Goal: Task Accomplishment & Management: Complete application form

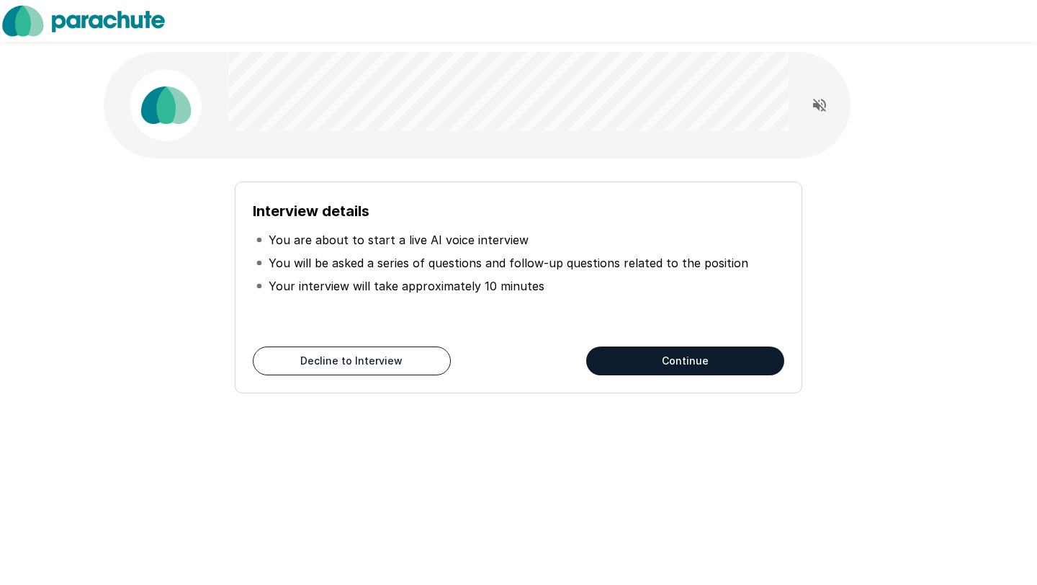
click at [678, 303] on div "Interview details You are about to start a live AI voice interview You will be …" at bounding box center [518, 264] width 531 height 130
click at [699, 364] on button "Continue" at bounding box center [685, 360] width 198 height 29
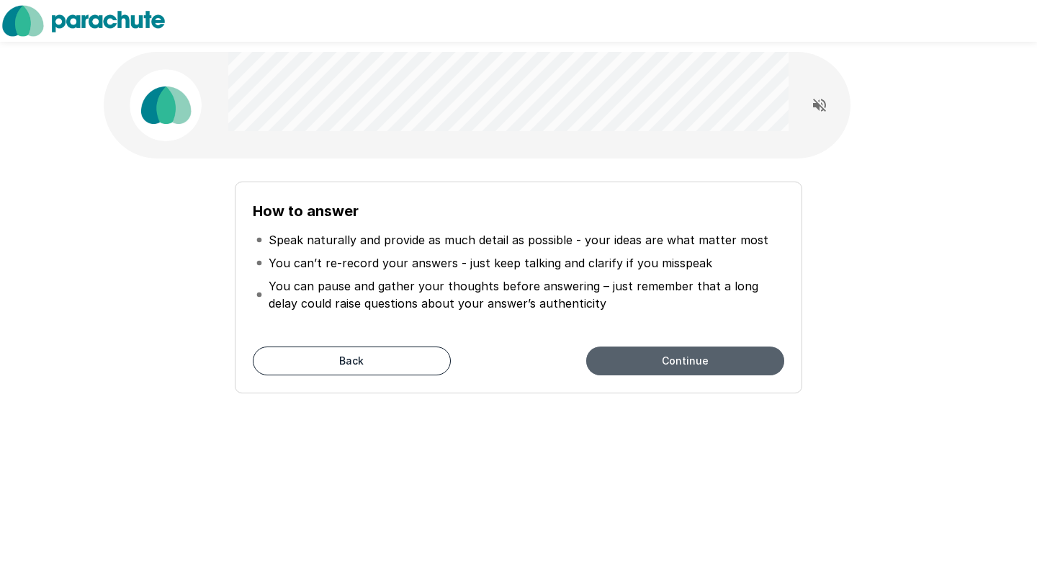
click at [699, 364] on button "Continue" at bounding box center [685, 360] width 198 height 29
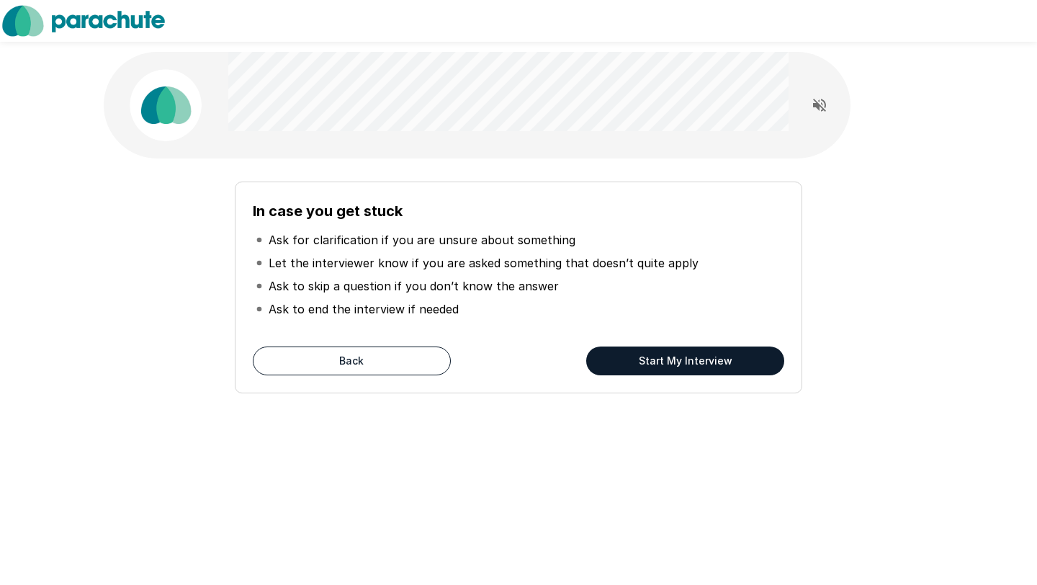
click at [699, 364] on button "Start My Interview" at bounding box center [685, 360] width 198 height 29
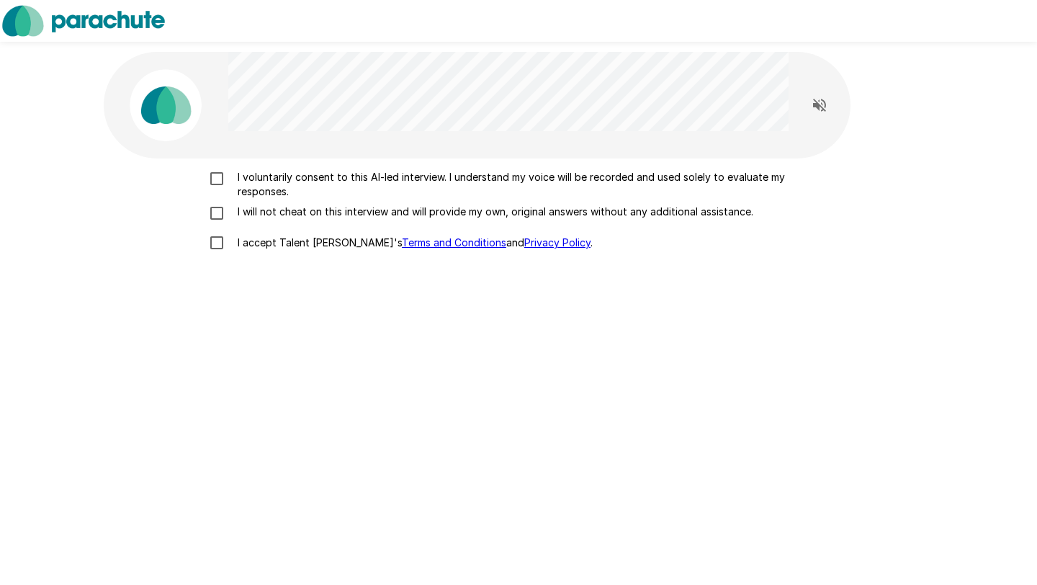
click at [226, 190] on label "I voluntarily consent to this AI-led interview. I understand my voice will be r…" at bounding box center [518, 184] width 633 height 29
click at [235, 221] on label "I will not cheat on this interview and will provide my own, original answers wi…" at bounding box center [518, 212] width 633 height 17
click at [235, 247] on p "I accept Talent Llama's Terms and Conditions and Privacy Policy ." at bounding box center [412, 242] width 361 height 14
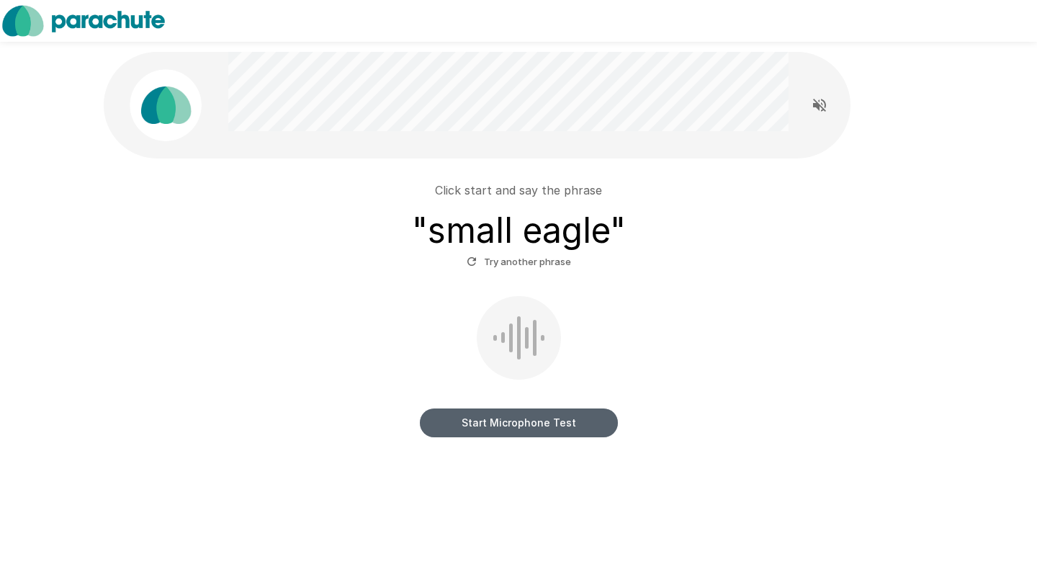
click at [540, 428] on button "Start Microphone Test" at bounding box center [519, 422] width 198 height 29
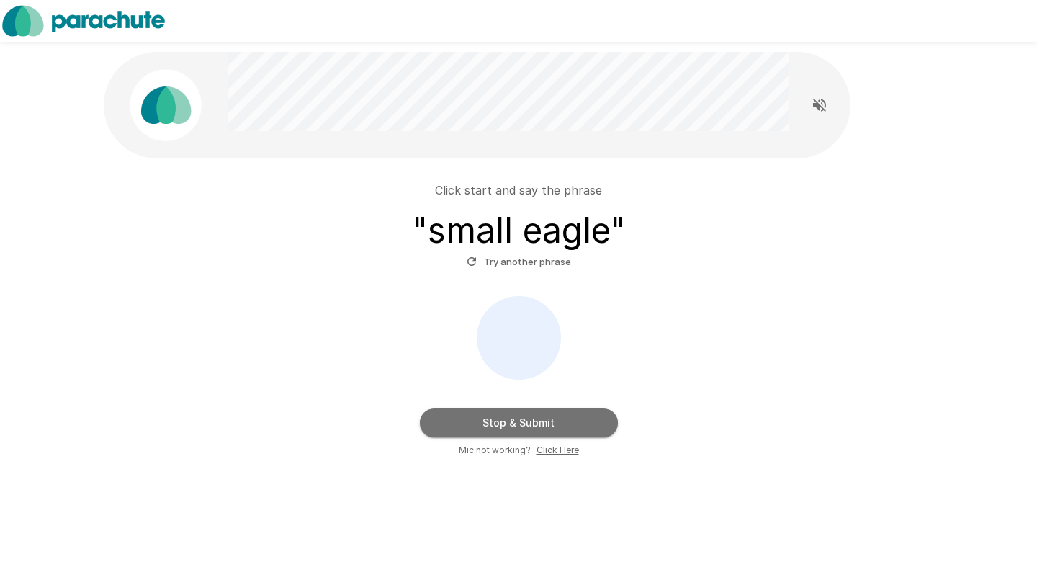
click at [540, 428] on button "Stop & Submit" at bounding box center [519, 422] width 198 height 29
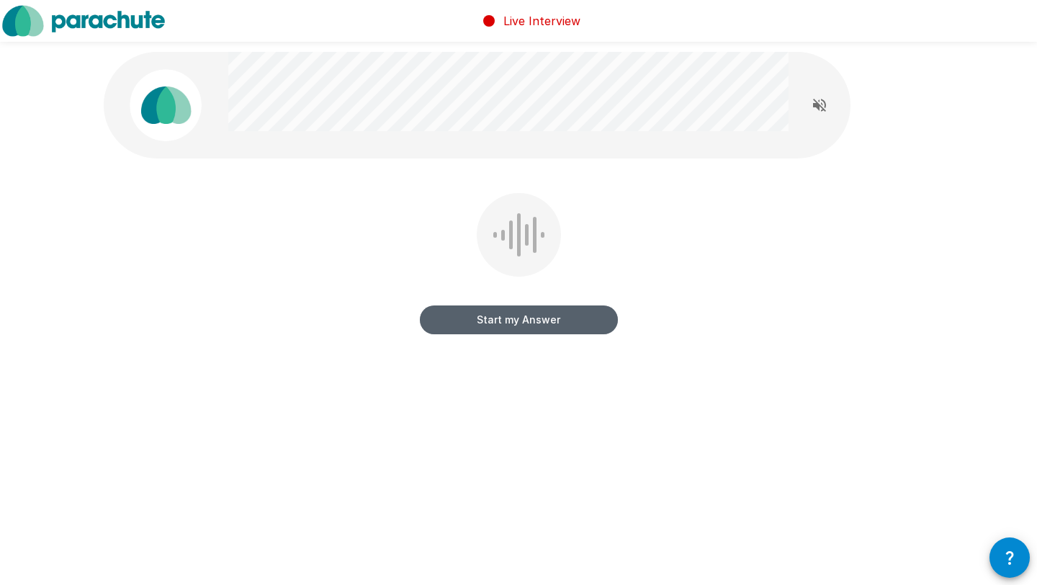
click at [511, 320] on button "Start my Answer" at bounding box center [519, 319] width 198 height 29
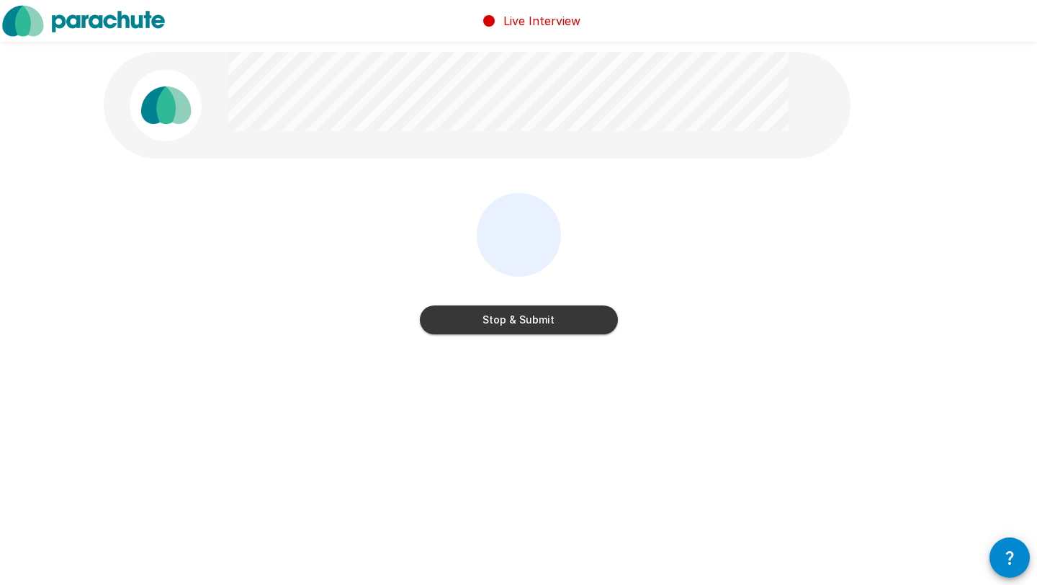
click at [511, 320] on button "Stop & Submit" at bounding box center [519, 319] width 198 height 29
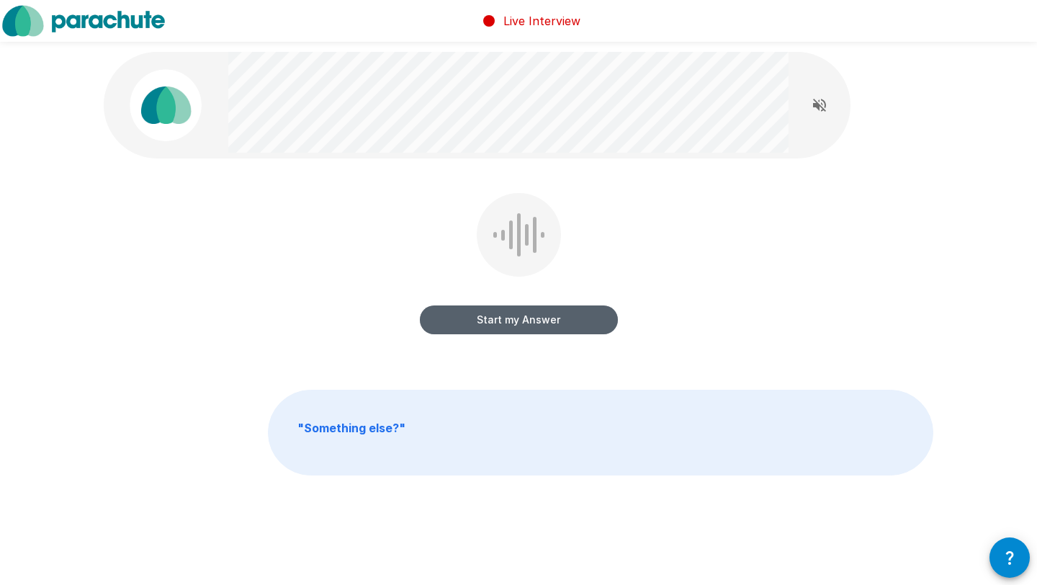
click at [511, 320] on button "Start my Answer" at bounding box center [519, 319] width 198 height 29
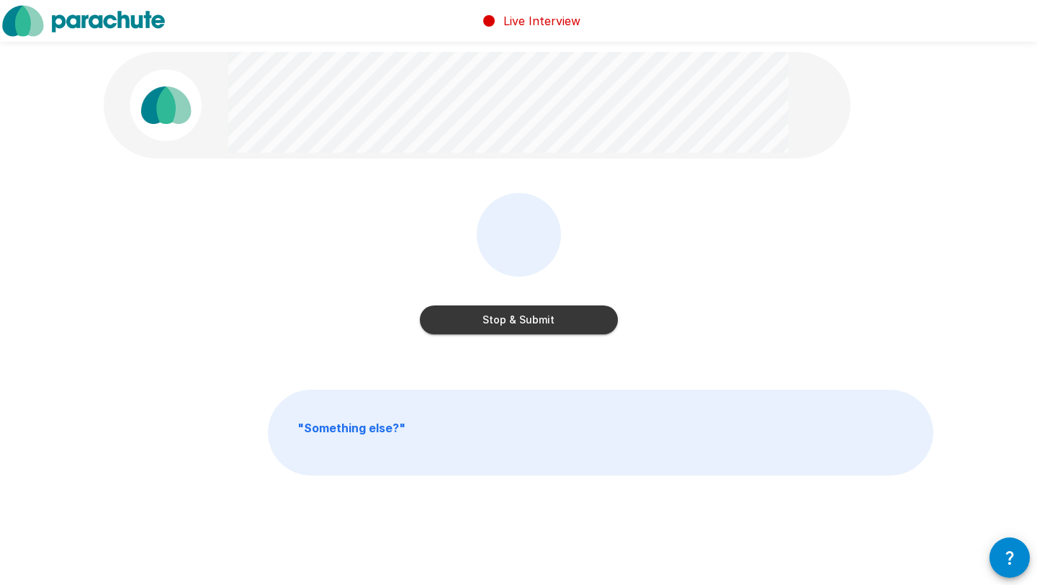
click at [511, 320] on button "Stop & Submit" at bounding box center [519, 319] width 198 height 29
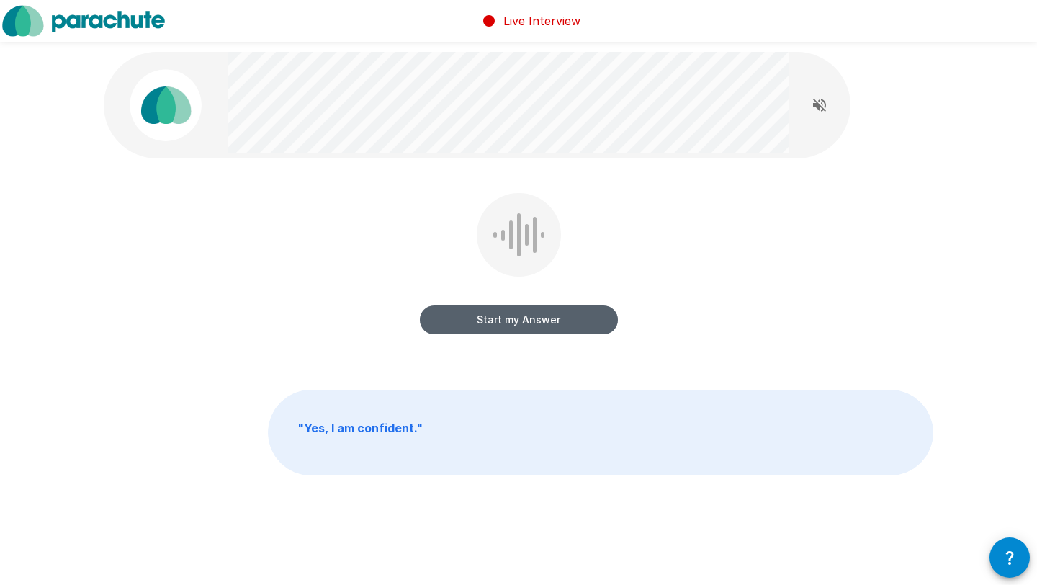
click at [511, 320] on button "Start my Answer" at bounding box center [519, 319] width 198 height 29
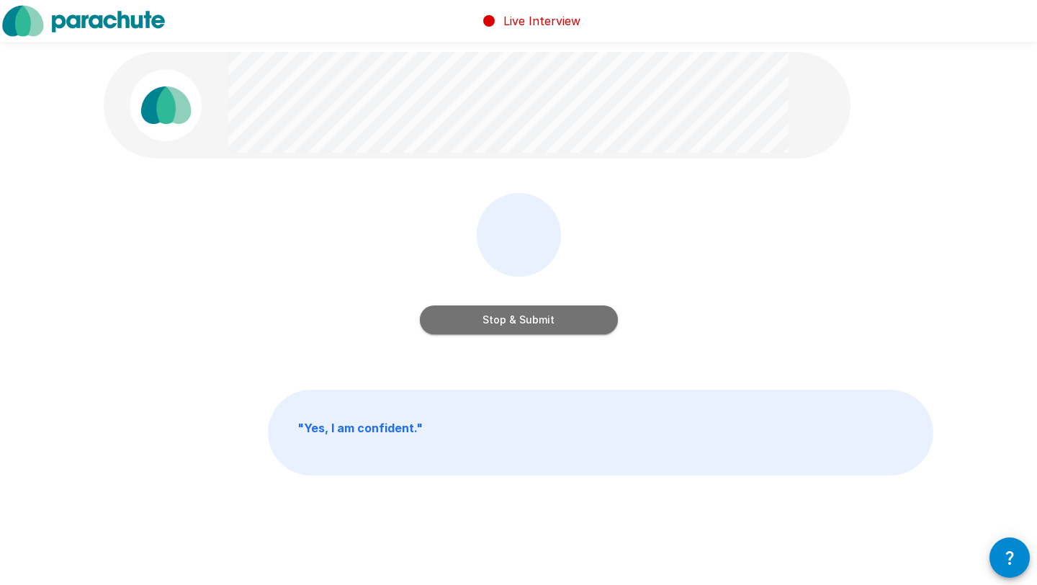
click at [511, 320] on button "Stop & Submit" at bounding box center [519, 319] width 198 height 29
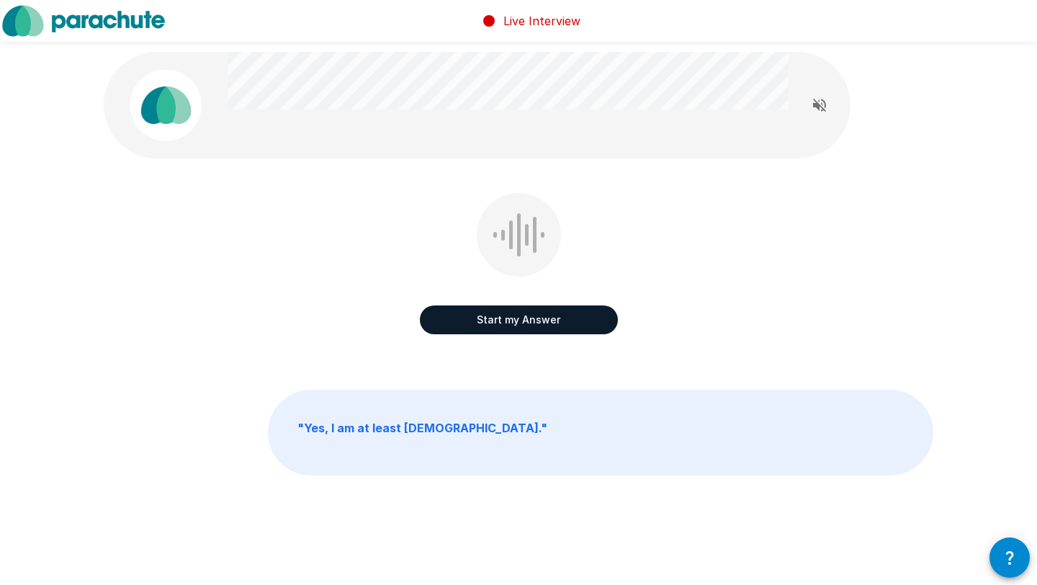
click at [511, 320] on button "Start my Answer" at bounding box center [519, 319] width 198 height 29
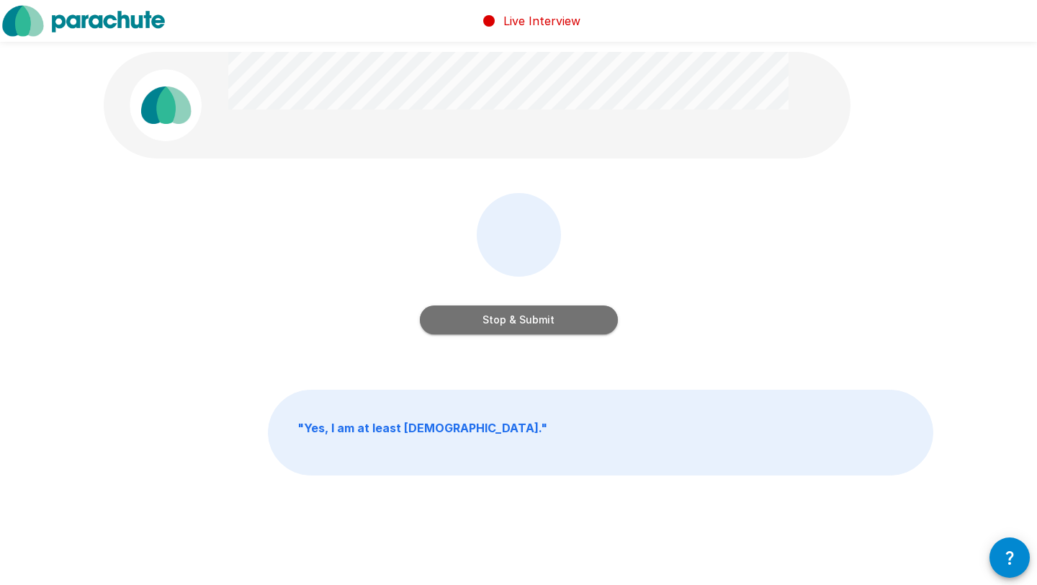
click at [511, 320] on button "Stop & Submit" at bounding box center [519, 319] width 198 height 29
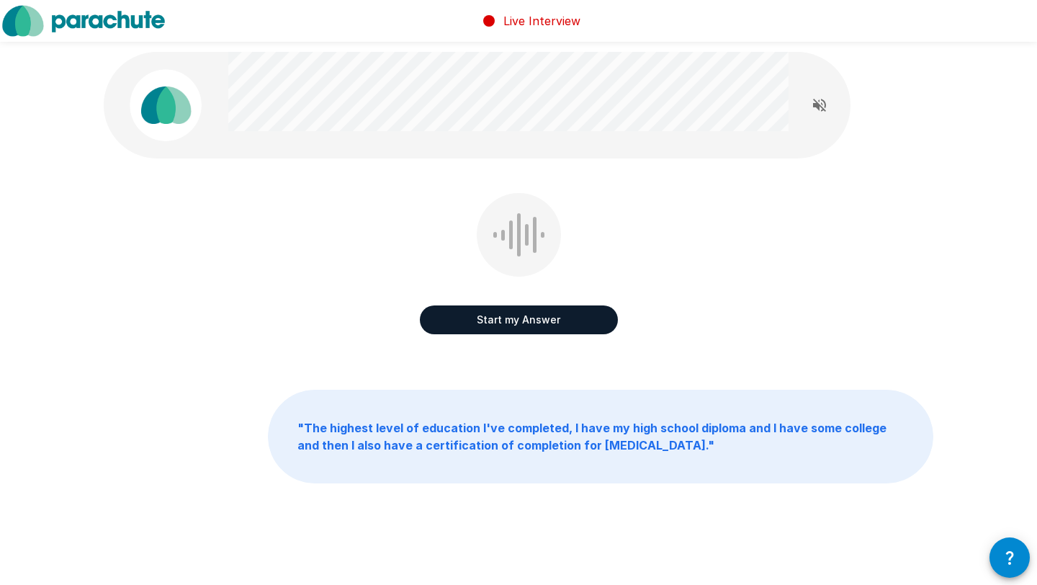
click at [511, 320] on button "Start my Answer" at bounding box center [519, 319] width 198 height 29
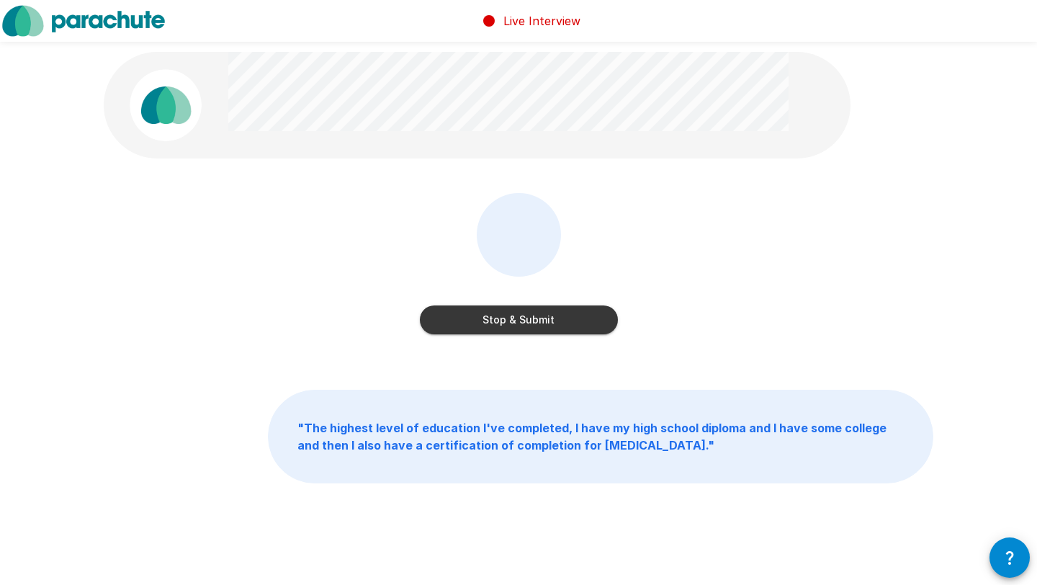
click at [511, 320] on button "Stop & Submit" at bounding box center [519, 319] width 198 height 29
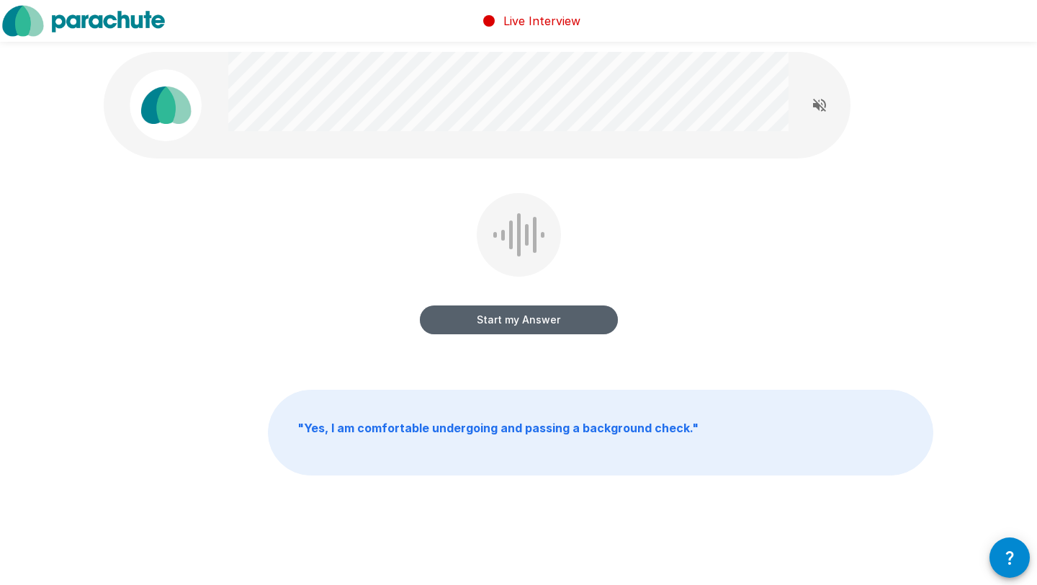
click at [513, 330] on button "Start my Answer" at bounding box center [519, 319] width 198 height 29
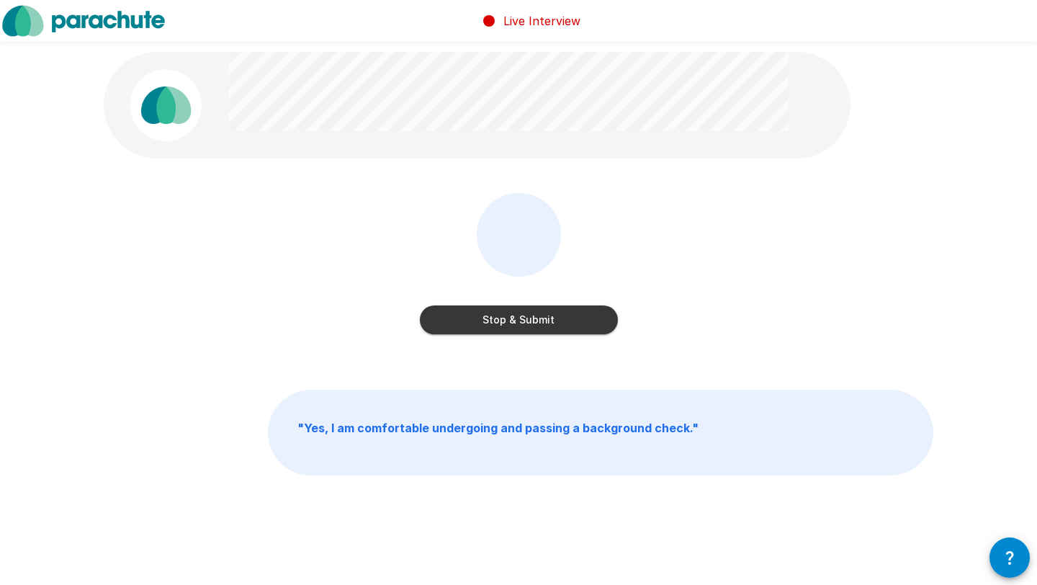
click at [513, 330] on button "Stop & Submit" at bounding box center [519, 319] width 198 height 29
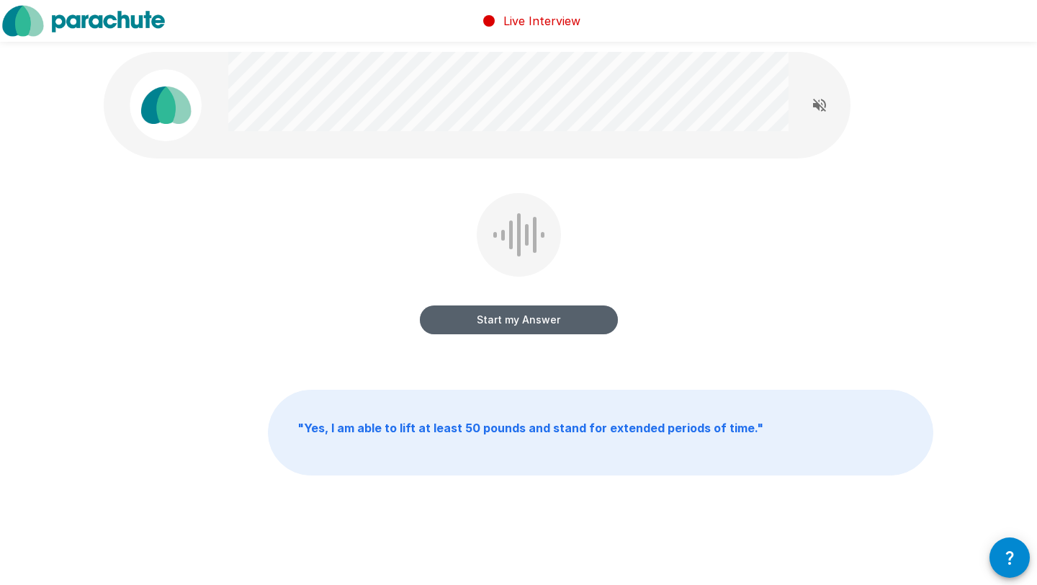
click at [513, 330] on button "Start my Answer" at bounding box center [519, 319] width 198 height 29
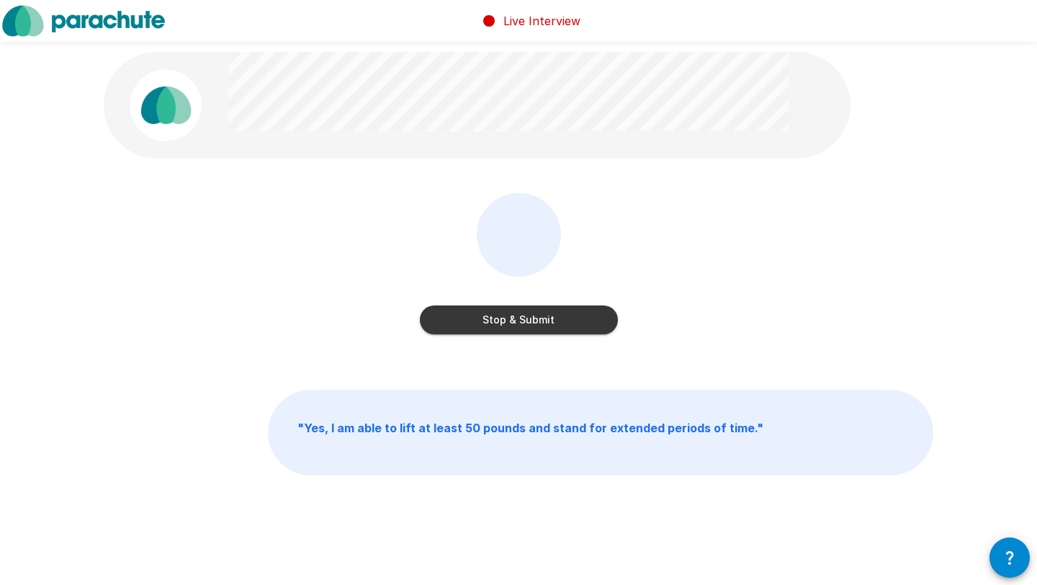
click at [513, 330] on button "Stop & Submit" at bounding box center [519, 319] width 198 height 29
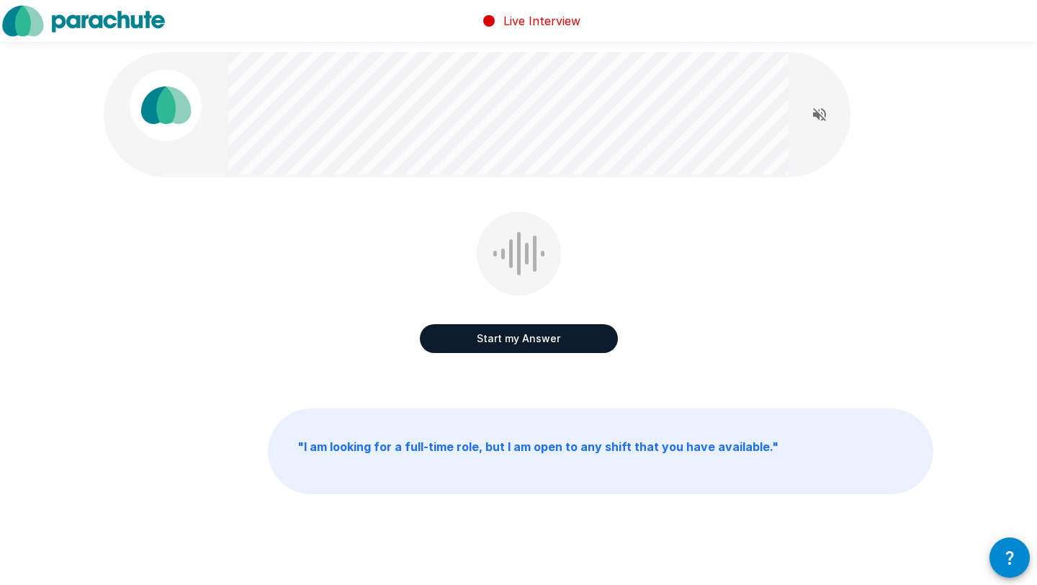
click at [456, 340] on button "Start my Answer" at bounding box center [519, 338] width 198 height 29
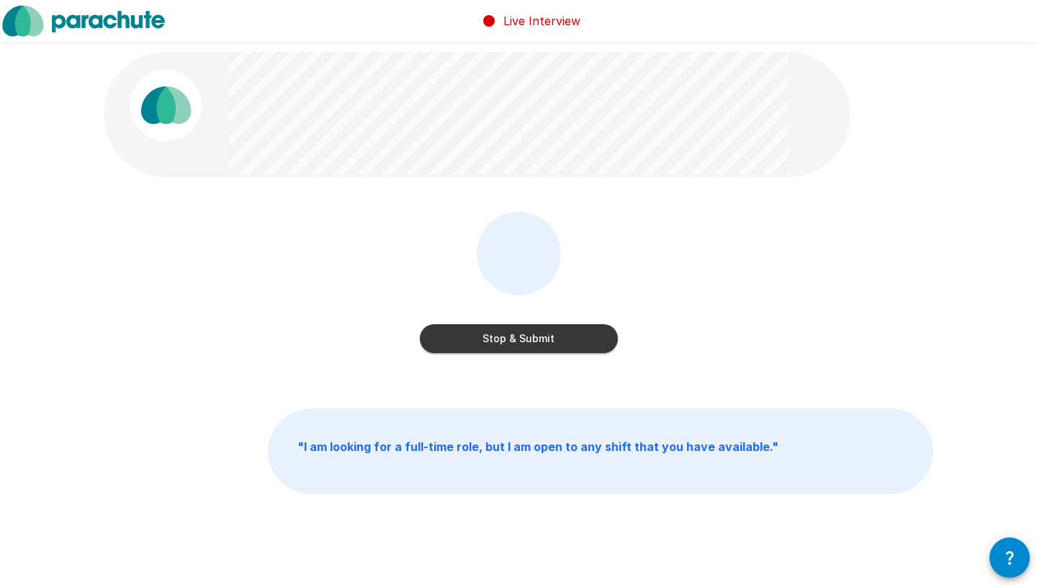
click at [456, 340] on button "Stop & Submit" at bounding box center [519, 338] width 198 height 29
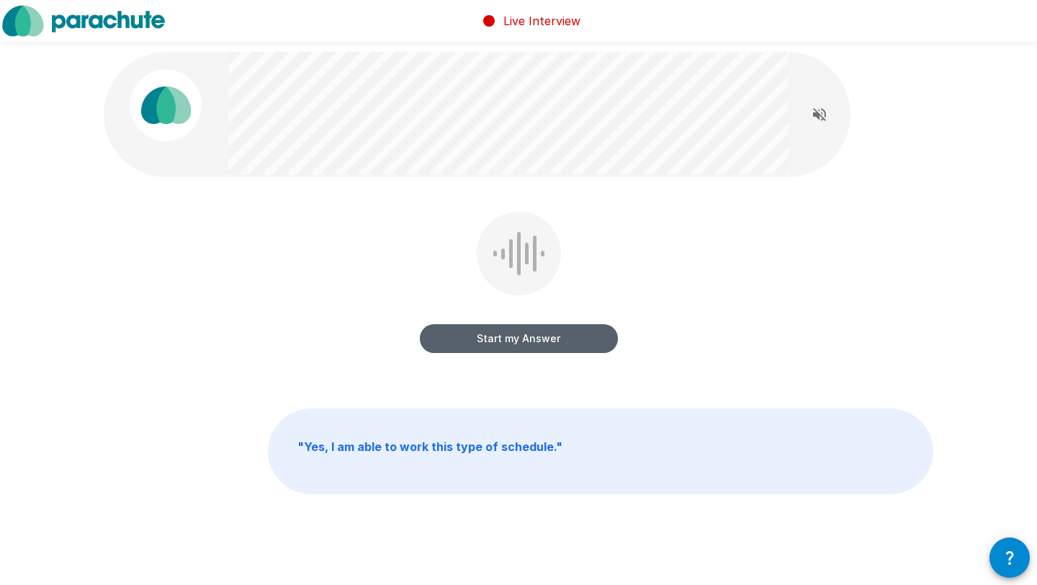
click at [456, 339] on button "Start my Answer" at bounding box center [519, 338] width 198 height 29
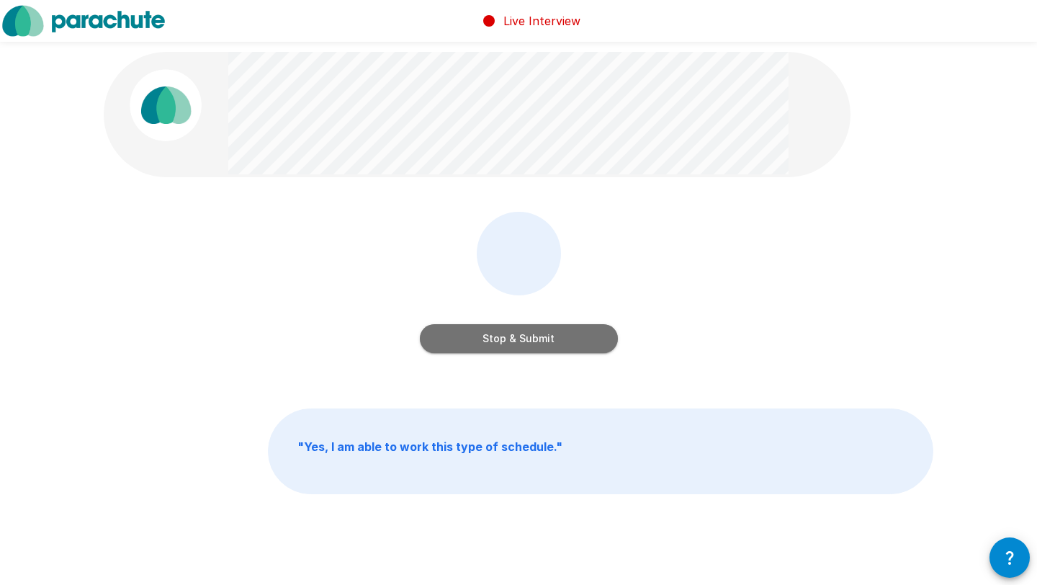
click at [456, 339] on button "Stop & Submit" at bounding box center [519, 338] width 198 height 29
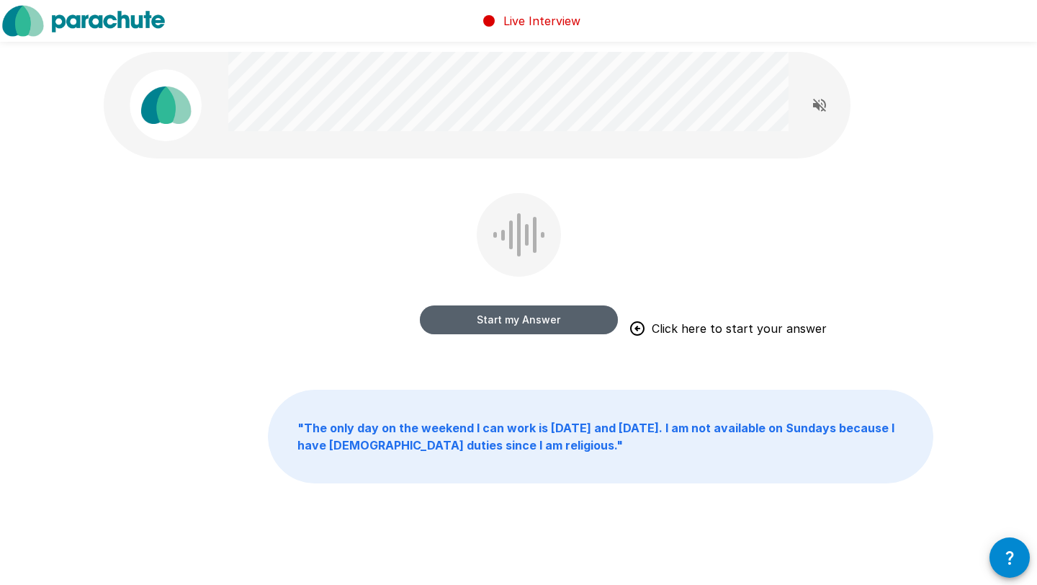
click at [470, 333] on button "Start my Answer" at bounding box center [519, 319] width 198 height 29
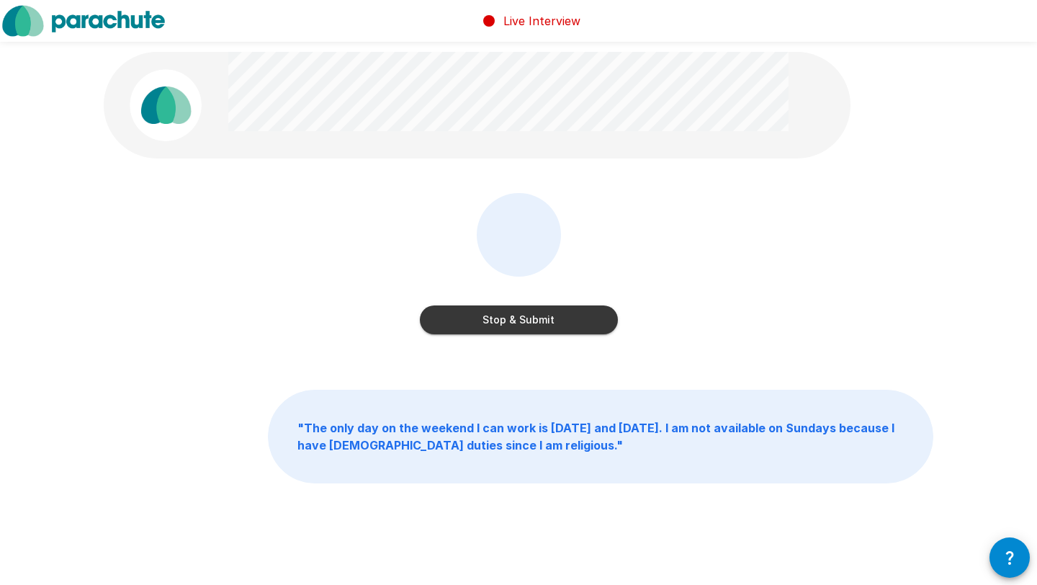
click at [470, 333] on button "Stop & Submit" at bounding box center [519, 319] width 198 height 29
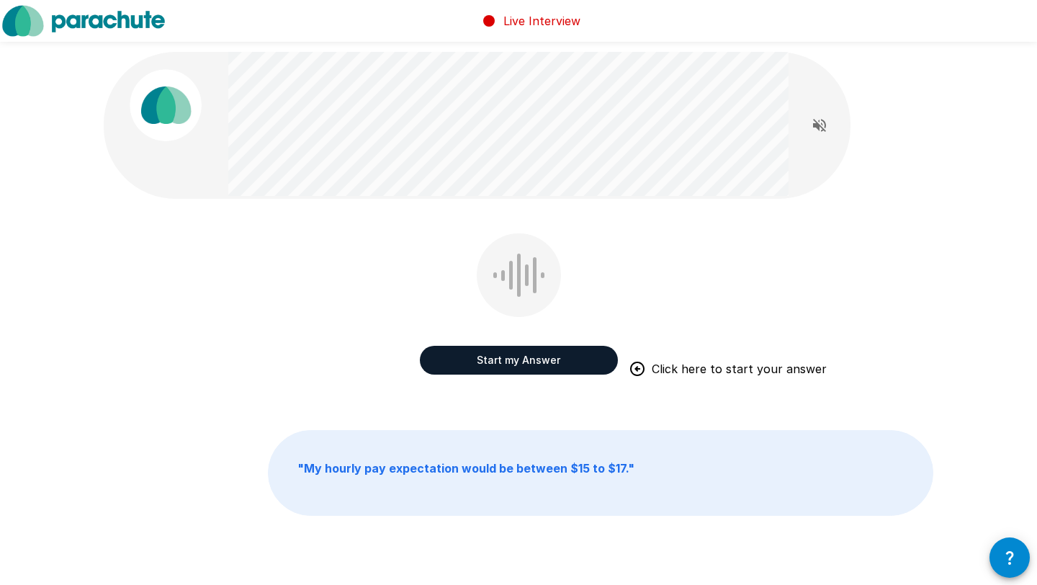
click at [484, 360] on button "Start my Answer" at bounding box center [519, 360] width 198 height 29
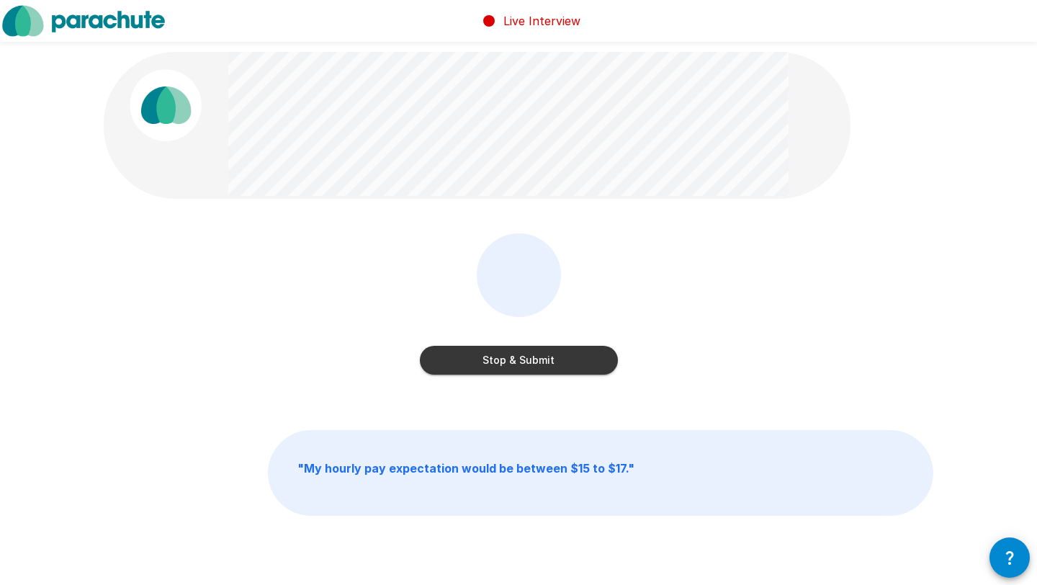
click at [549, 366] on button "Stop & Submit" at bounding box center [519, 360] width 198 height 29
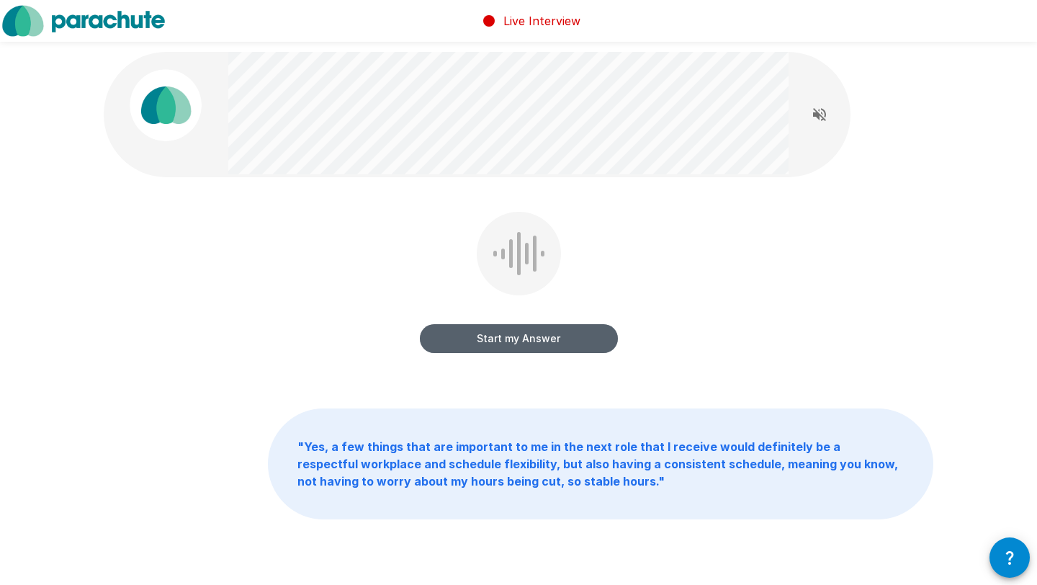
click at [511, 335] on button "Start my Answer" at bounding box center [519, 338] width 198 height 29
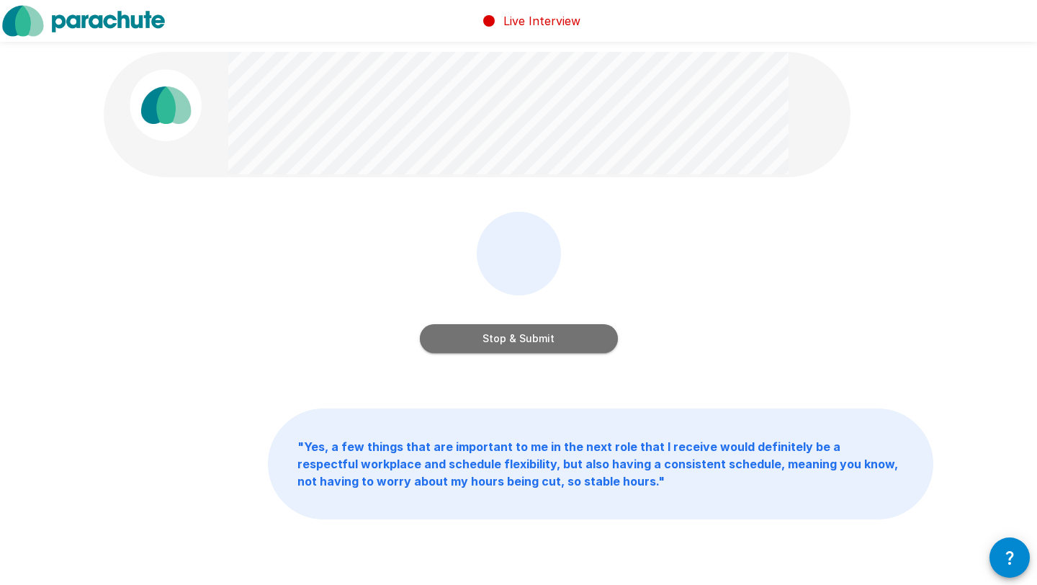
click at [511, 335] on button "Stop & Submit" at bounding box center [519, 338] width 198 height 29
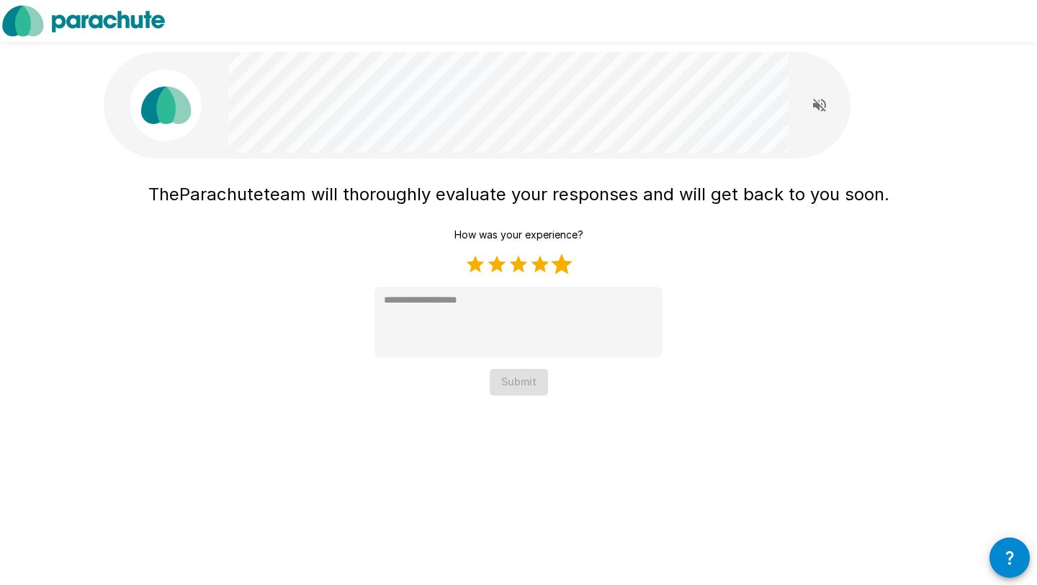
click at [567, 269] on label "5 Stars" at bounding box center [562, 264] width 22 height 22
type textarea "*"
click at [513, 383] on button "Submit" at bounding box center [518, 382] width 58 height 27
